Goal: Browse casually

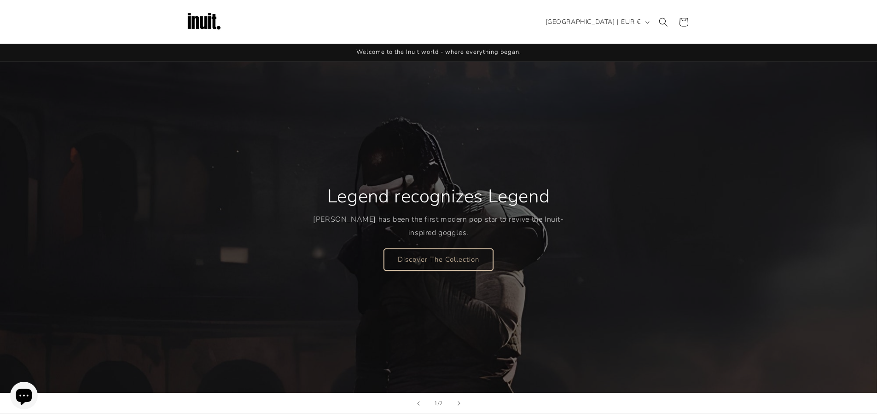
click at [449, 259] on link "Discover The Collection" at bounding box center [438, 260] width 109 height 22
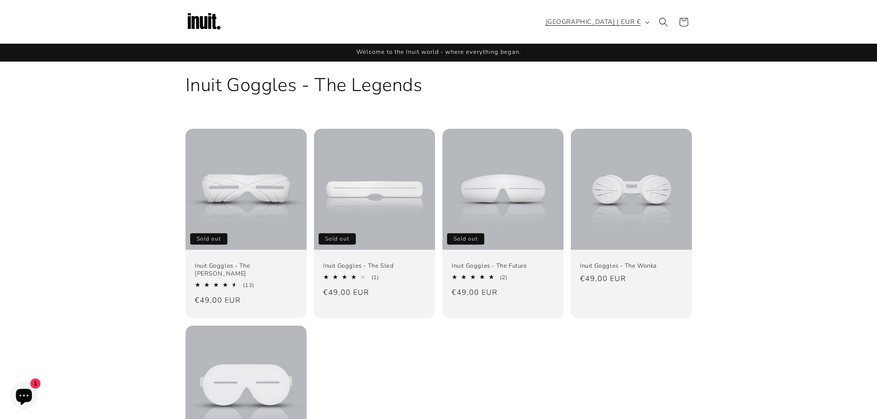
click at [629, 21] on span "[GEOGRAPHIC_DATA] | EUR €" at bounding box center [592, 22] width 95 height 10
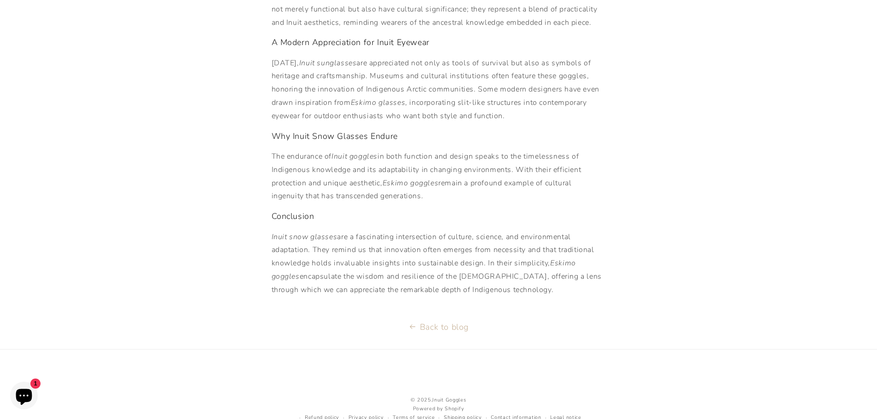
scroll to position [594, 0]
